Goal: Check status: Check status

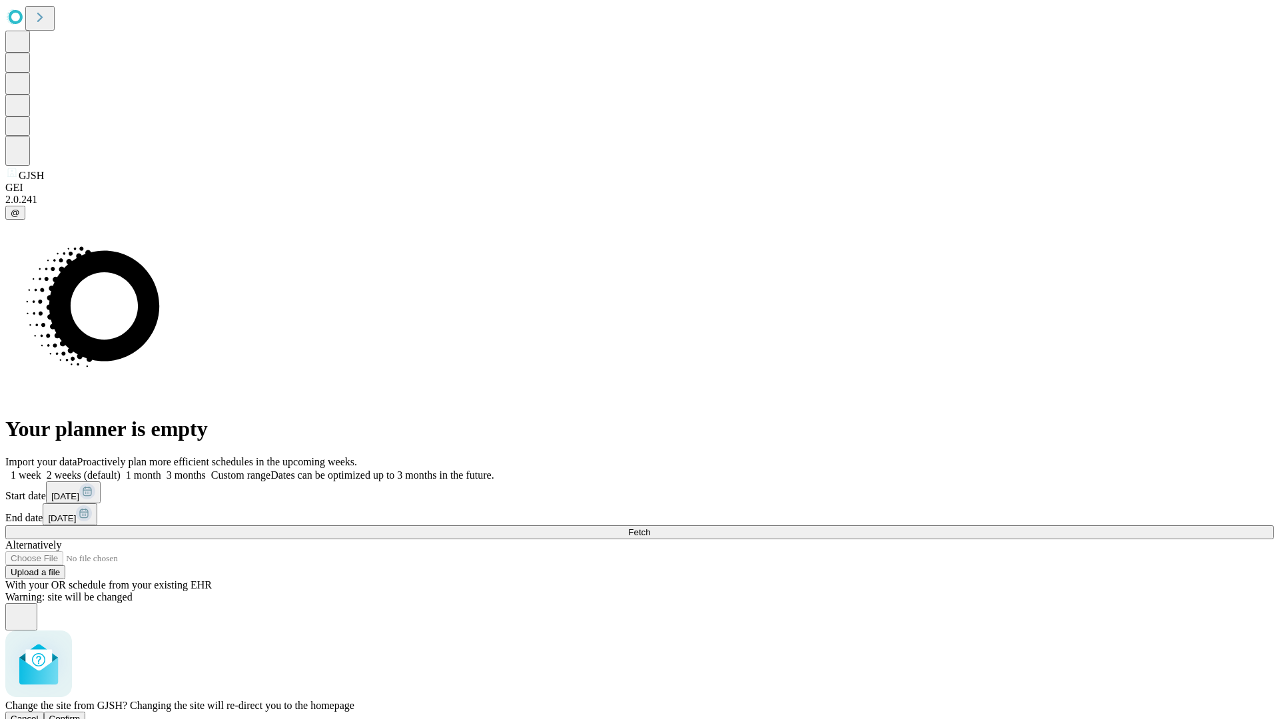
click at [81, 714] on span "Confirm" at bounding box center [64, 719] width 31 height 10
click at [121, 470] on label "2 weeks (default)" at bounding box center [80, 475] width 79 height 11
click at [650, 528] on span "Fetch" at bounding box center [639, 533] width 22 height 10
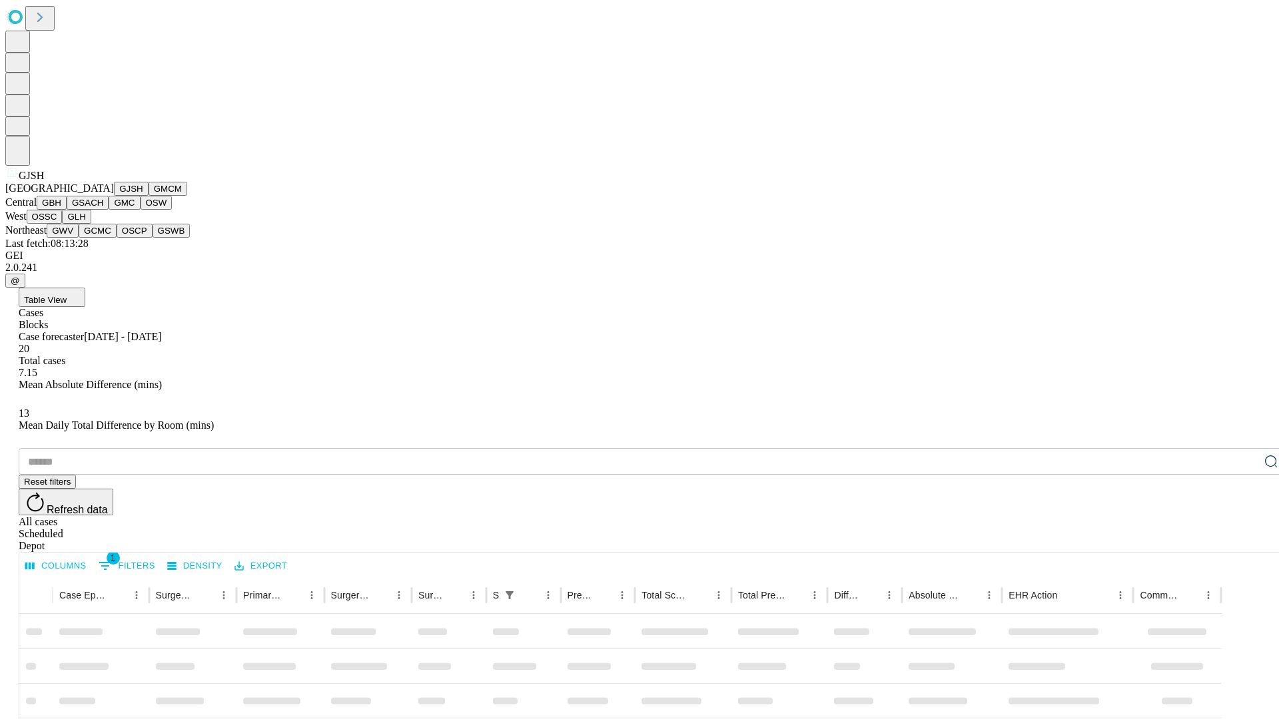
click at [149, 196] on button "GMCM" at bounding box center [168, 189] width 39 height 14
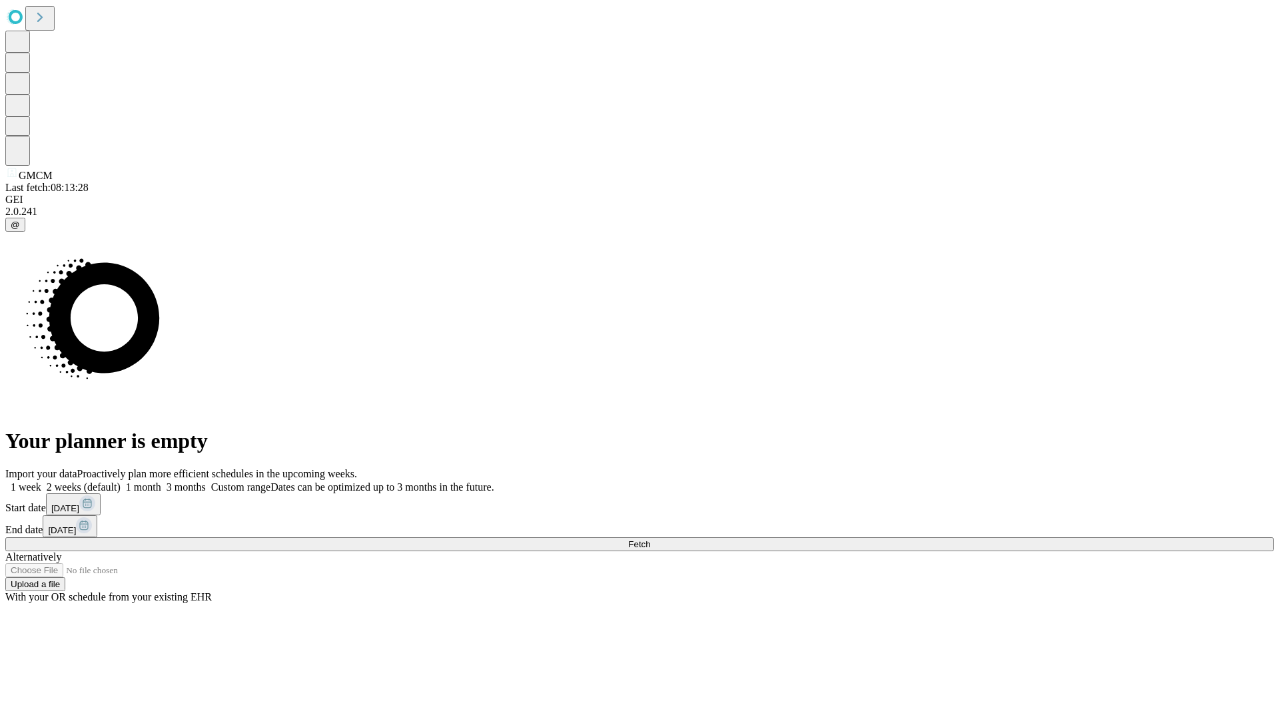
click at [650, 540] on span "Fetch" at bounding box center [639, 545] width 22 height 10
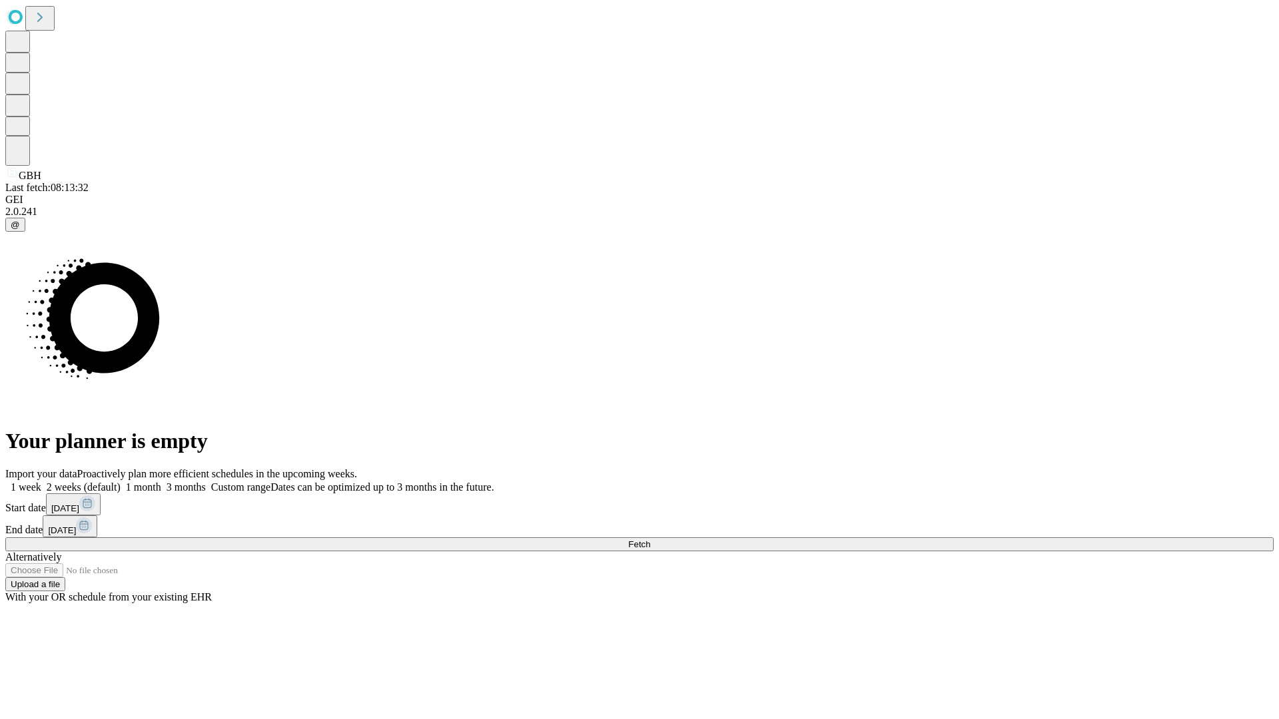
click at [121, 482] on label "2 weeks (default)" at bounding box center [80, 487] width 79 height 11
click at [650, 540] on span "Fetch" at bounding box center [639, 545] width 22 height 10
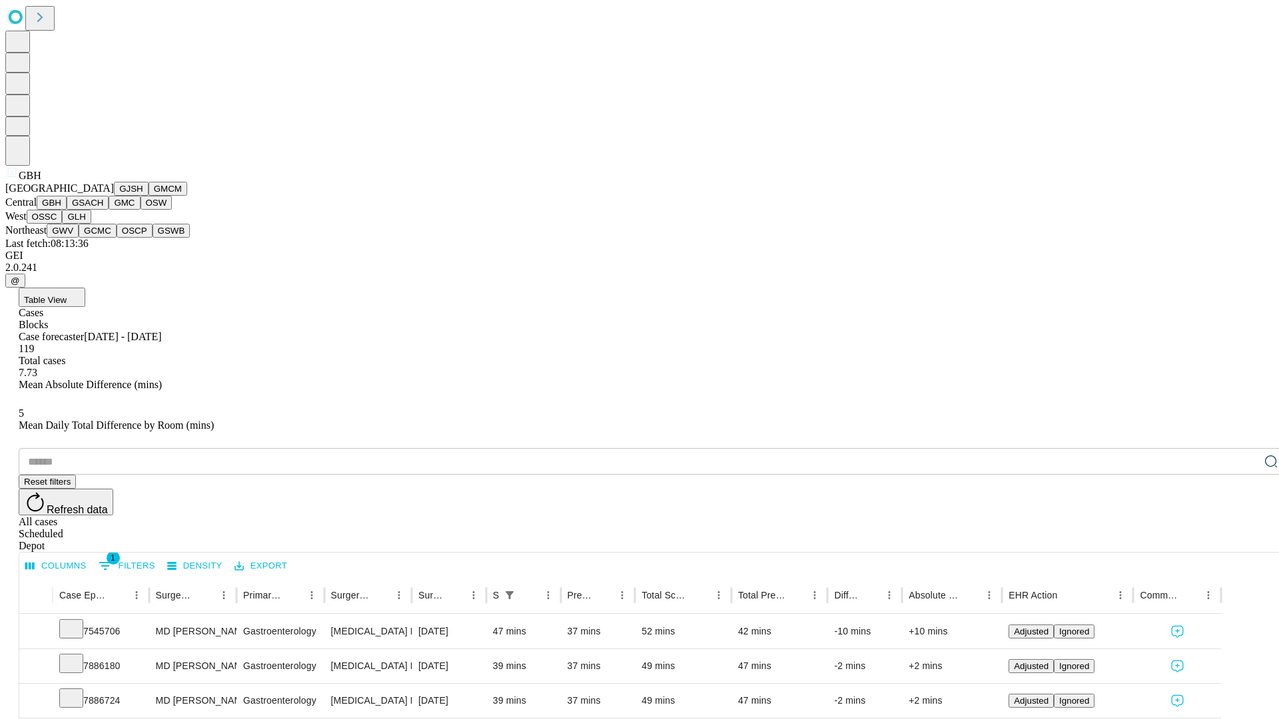
click at [103, 210] on button "GSACH" at bounding box center [88, 203] width 42 height 14
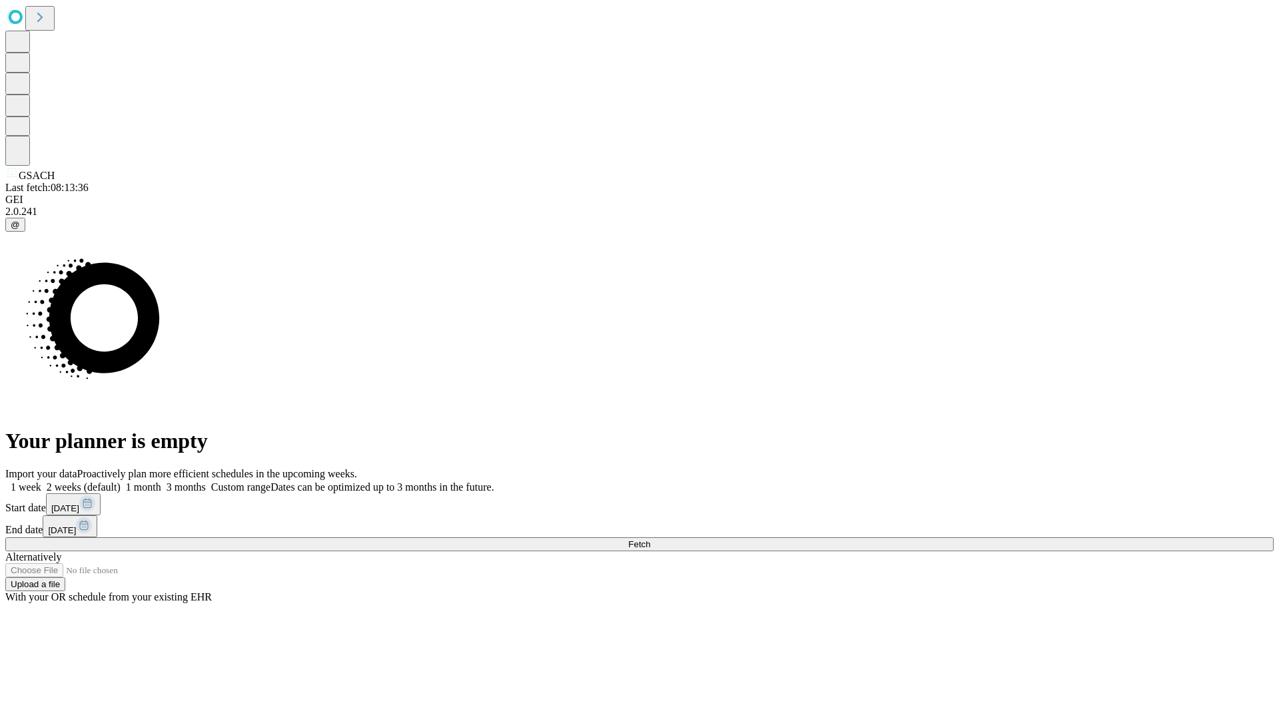
click at [121, 482] on label "2 weeks (default)" at bounding box center [80, 487] width 79 height 11
click at [650, 540] on span "Fetch" at bounding box center [639, 545] width 22 height 10
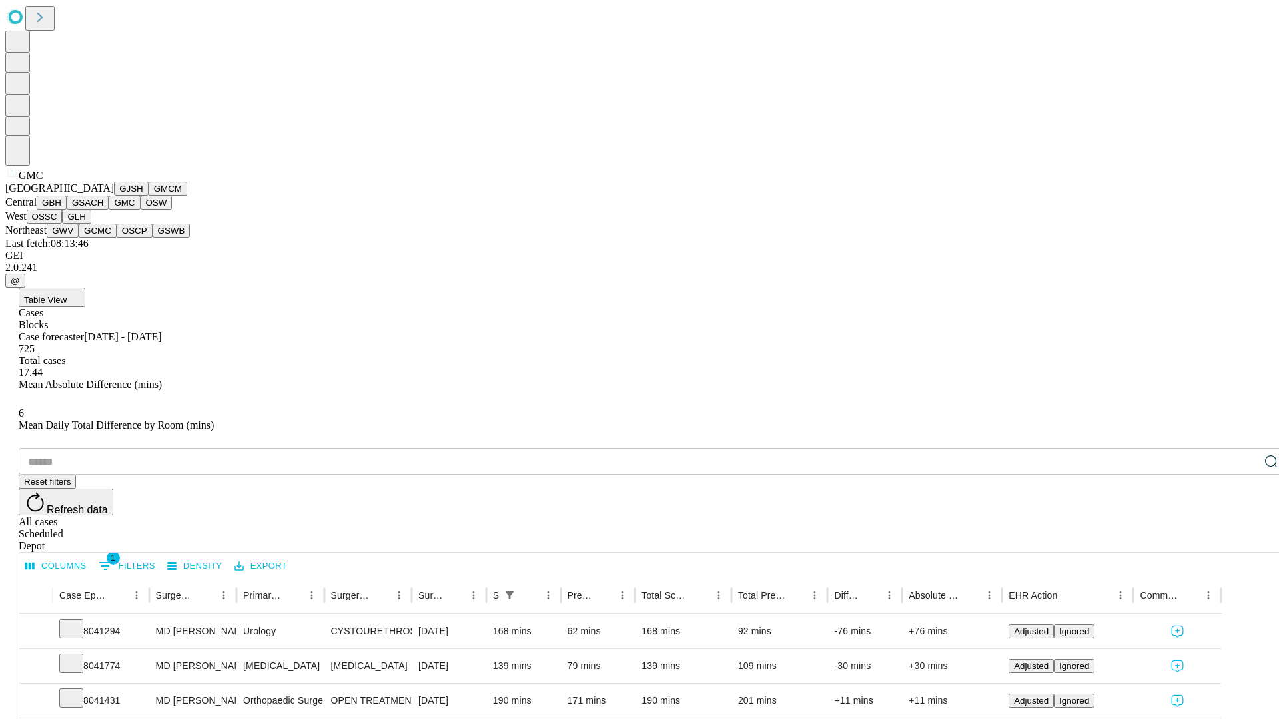
click at [141, 210] on button "OSW" at bounding box center [157, 203] width 32 height 14
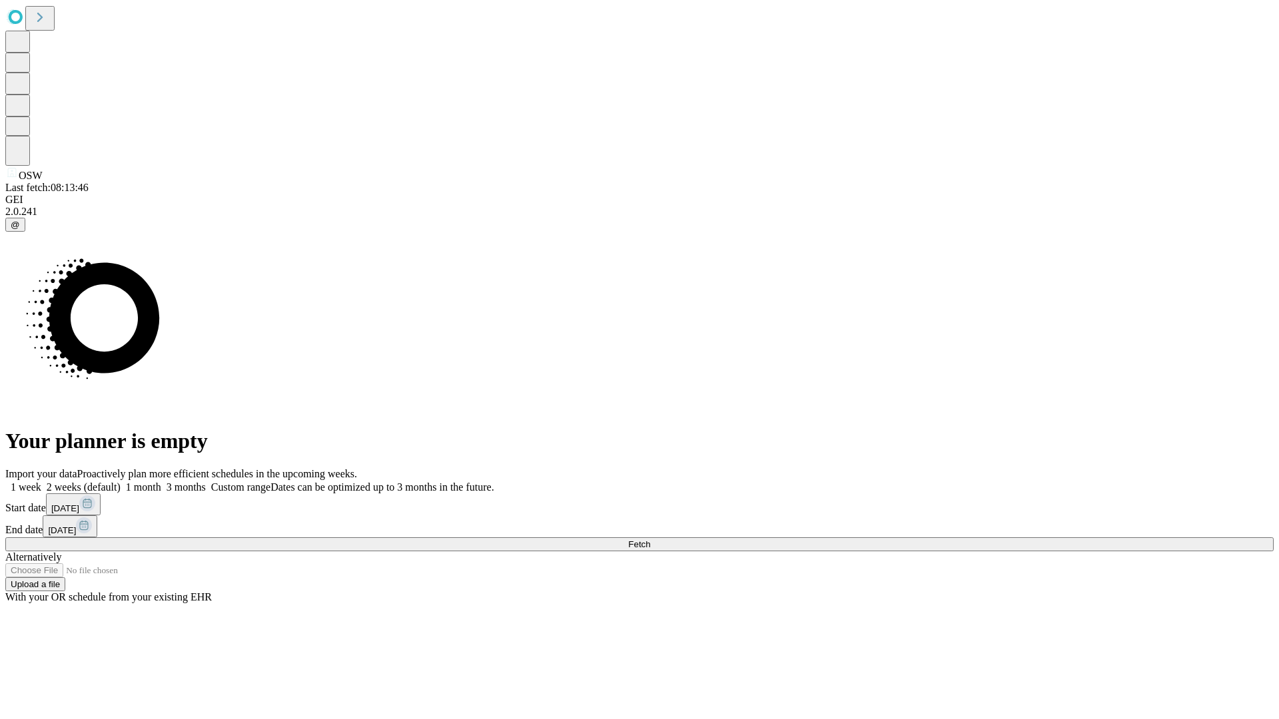
click at [650, 540] on span "Fetch" at bounding box center [639, 545] width 22 height 10
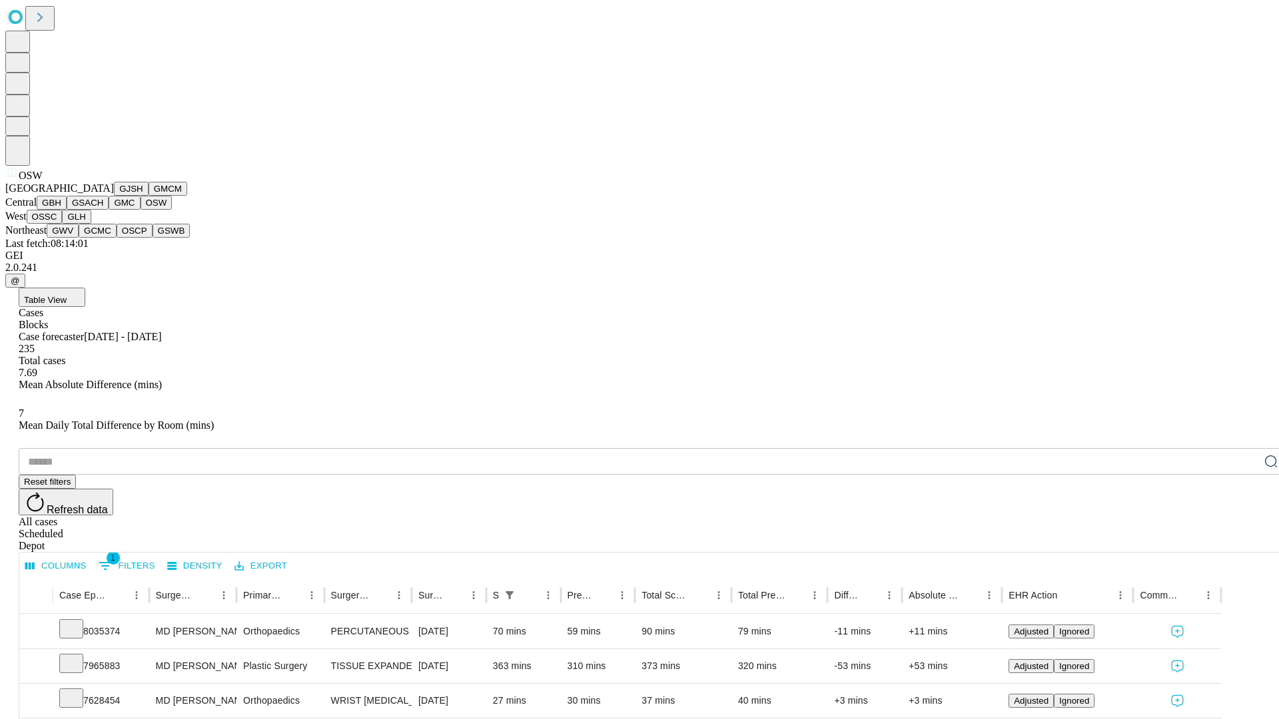
click at [63, 224] on button "OSSC" at bounding box center [45, 217] width 36 height 14
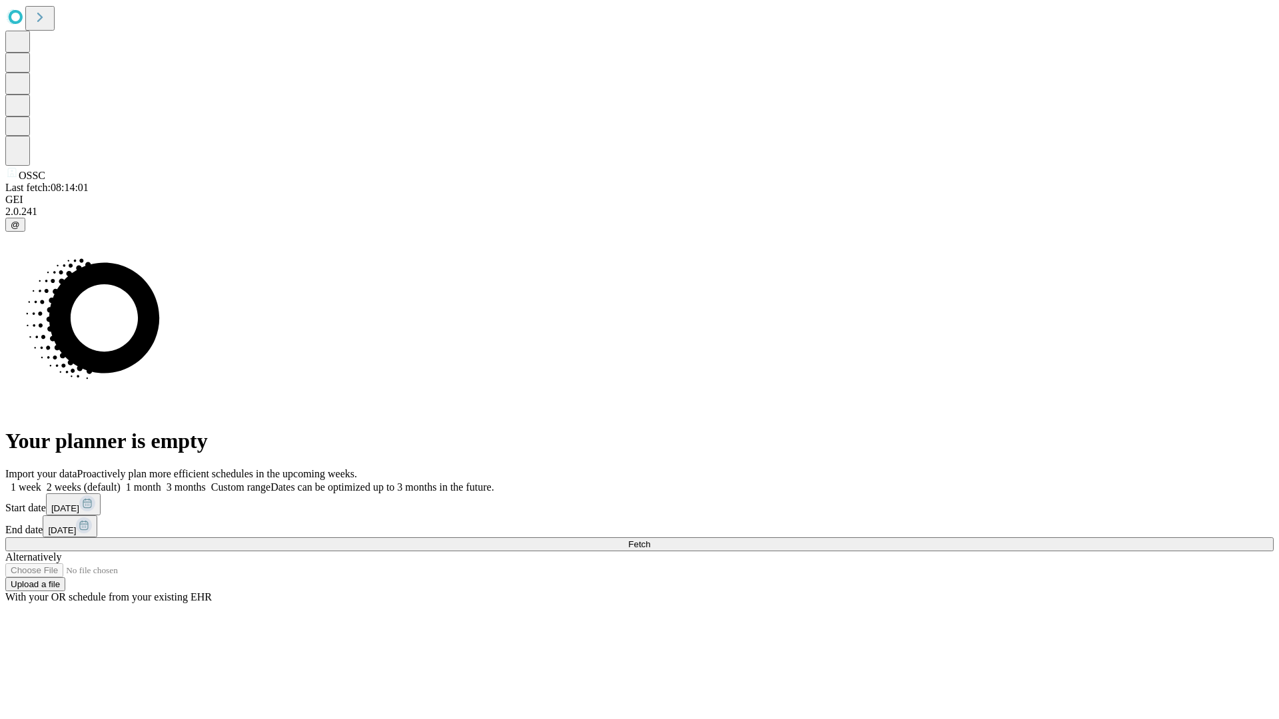
click at [121, 482] on label "2 weeks (default)" at bounding box center [80, 487] width 79 height 11
click at [650, 540] on span "Fetch" at bounding box center [639, 545] width 22 height 10
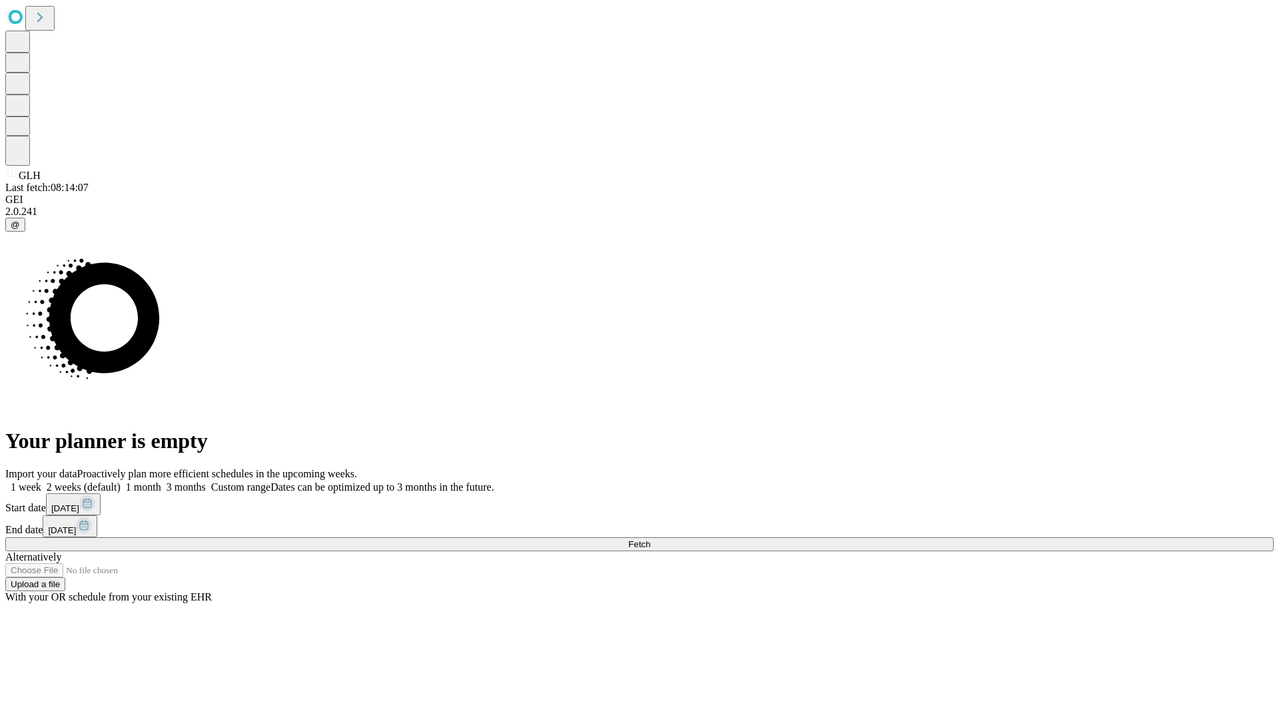
click at [121, 482] on label "2 weeks (default)" at bounding box center [80, 487] width 79 height 11
click at [650, 540] on span "Fetch" at bounding box center [639, 545] width 22 height 10
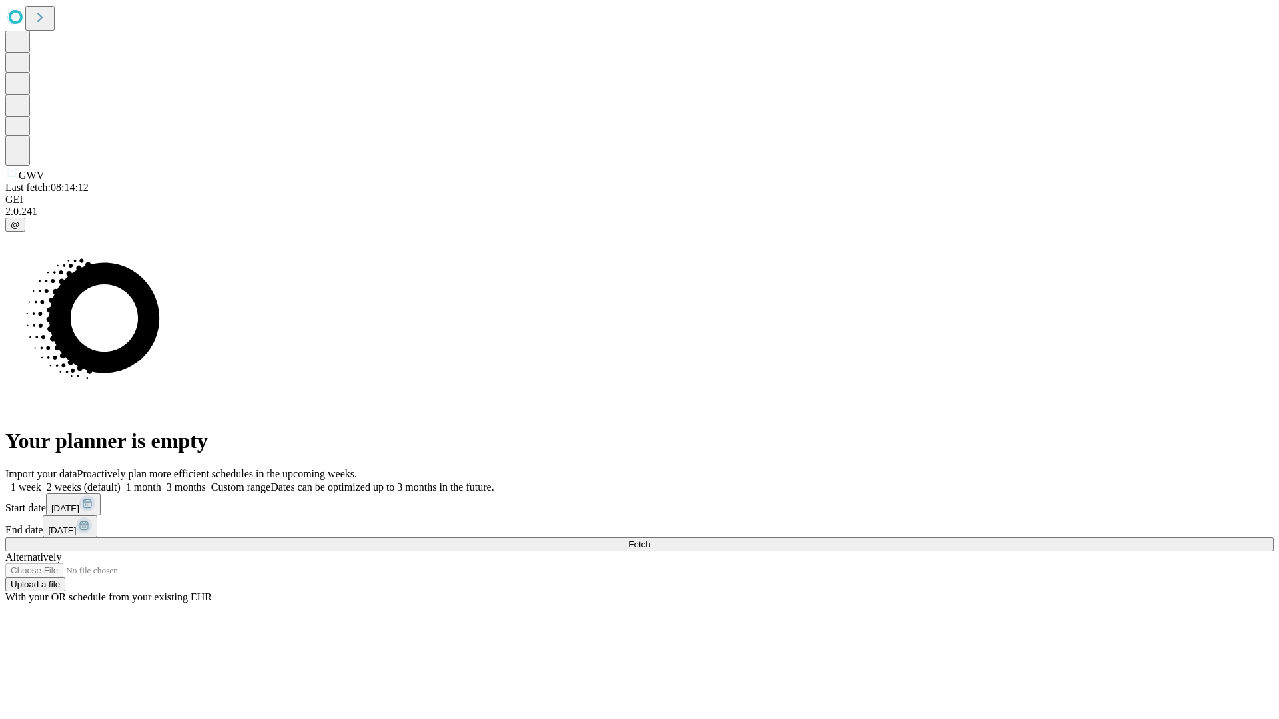
click at [650, 540] on span "Fetch" at bounding box center [639, 545] width 22 height 10
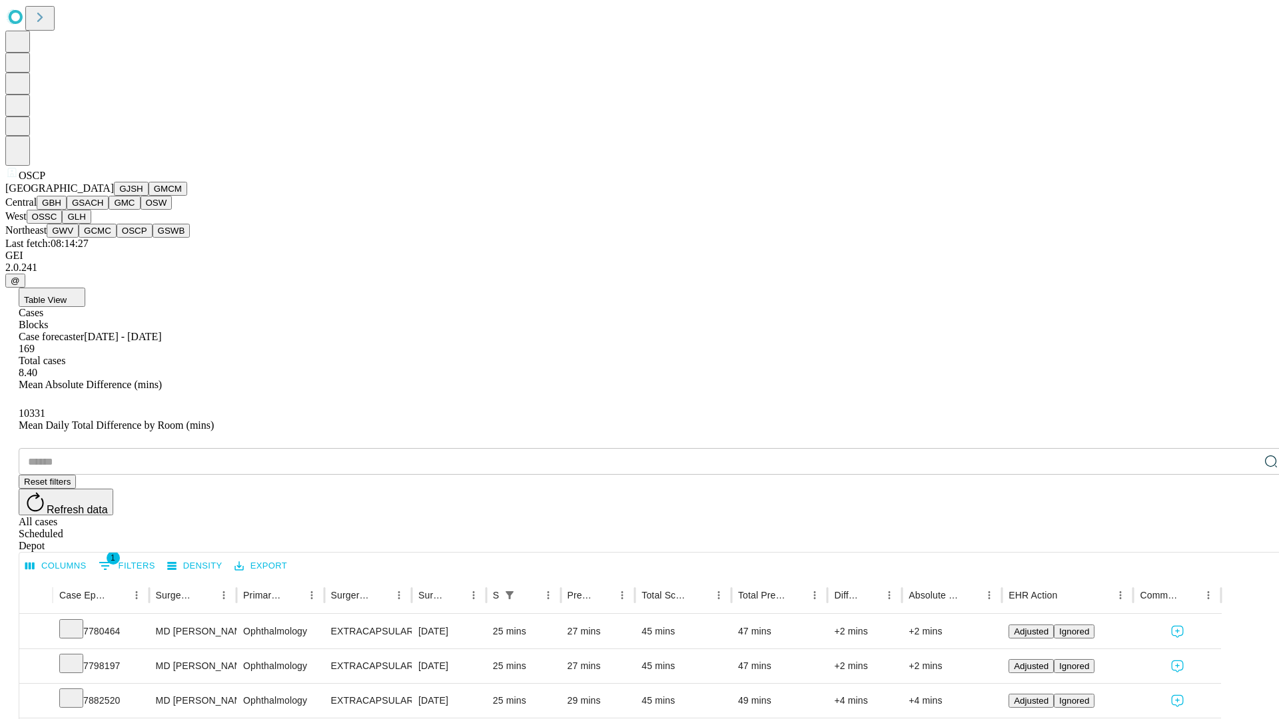
click at [153, 238] on button "GSWB" at bounding box center [172, 231] width 38 height 14
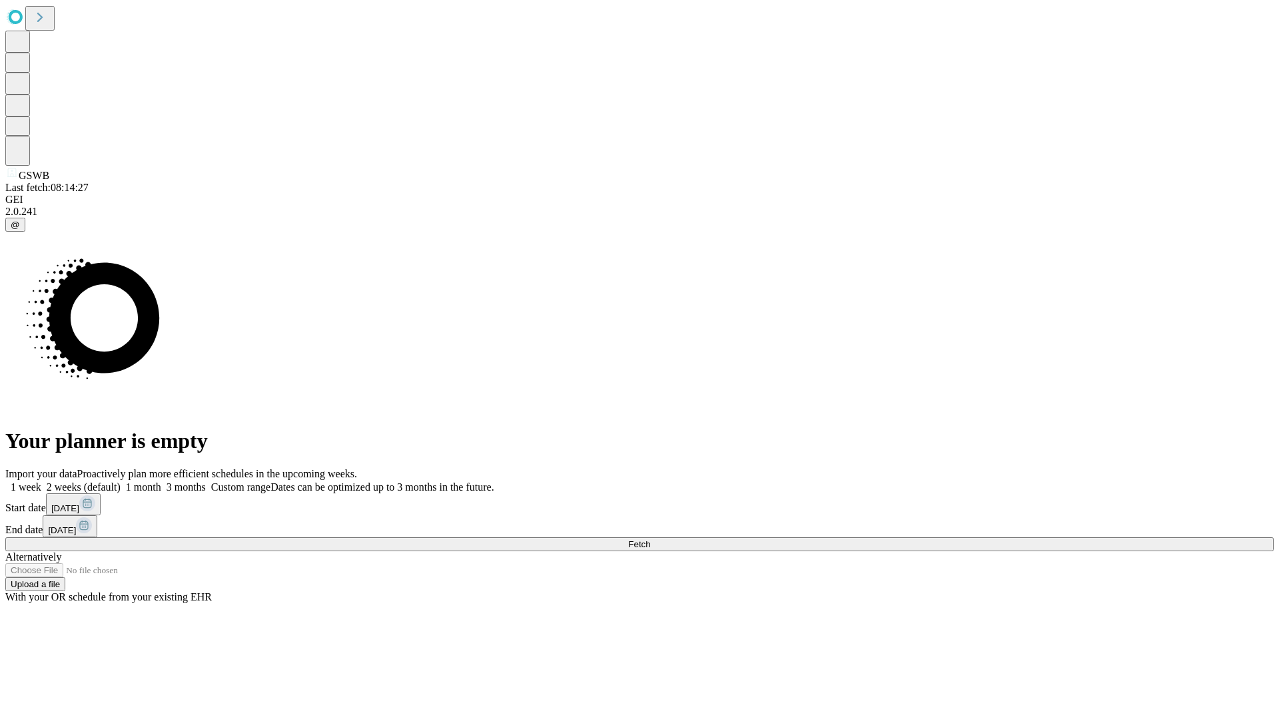
click at [121, 482] on label "2 weeks (default)" at bounding box center [80, 487] width 79 height 11
click at [650, 540] on span "Fetch" at bounding box center [639, 545] width 22 height 10
